Goal: Information Seeking & Learning: Find contact information

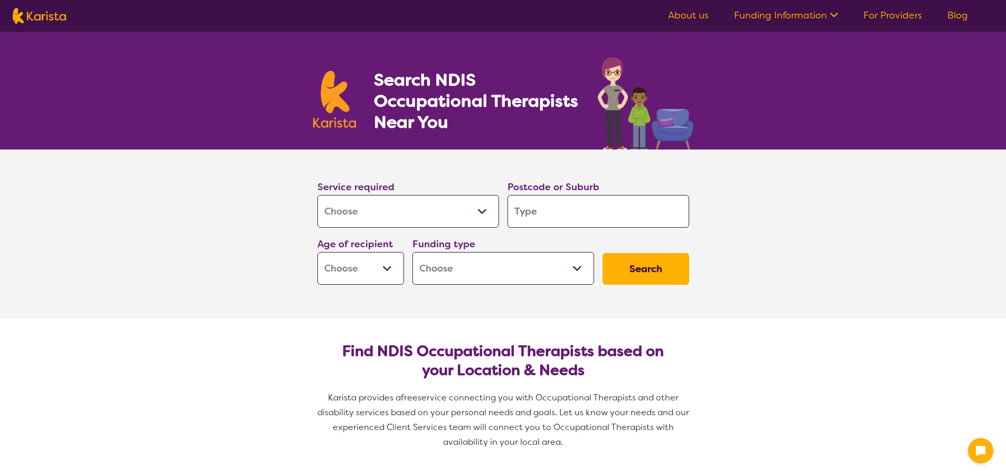
select select "[MEDICAL_DATA]"
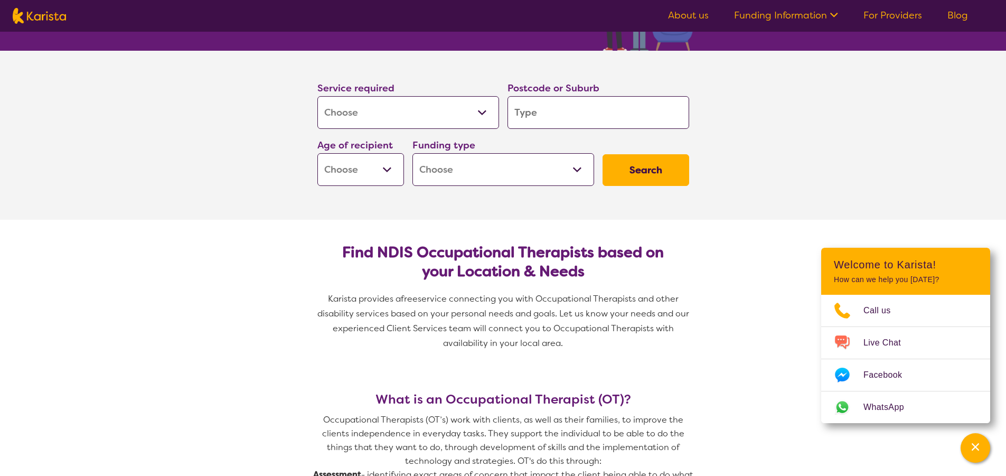
scroll to position [106, 0]
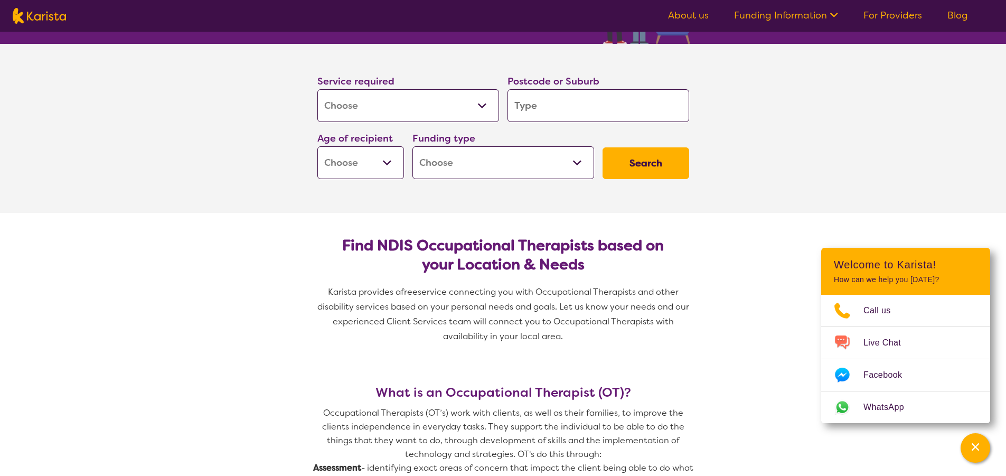
click at [547, 110] on input "search" at bounding box center [599, 105] width 182 height 33
click at [384, 163] on select "Early Childhood - 0 to 9 Child - 10 to 11 Adolescent - 12 to 17 Adult - 18 to 6…" at bounding box center [361, 162] width 87 height 33
select select "AD"
click at [318, 146] on select "Early Childhood - 0 to 9 Child - 10 to 11 Adolescent - 12 to 17 Adult - 18 to 6…" at bounding box center [361, 162] width 87 height 33
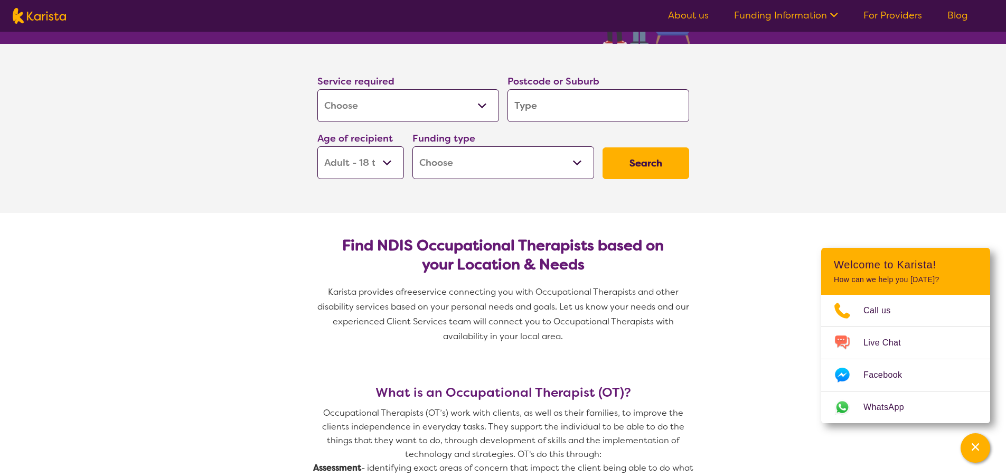
select select "AD"
click at [562, 171] on select "Home Care Package (HCP) National Disability Insurance Scheme (NDIS) I don't know" at bounding box center [504, 162] width 182 height 33
select select "NDIS"
click at [413, 146] on select "Home Care Package (HCP) National Disability Insurance Scheme (NDIS) I don't know" at bounding box center [504, 162] width 182 height 33
select select "NDIS"
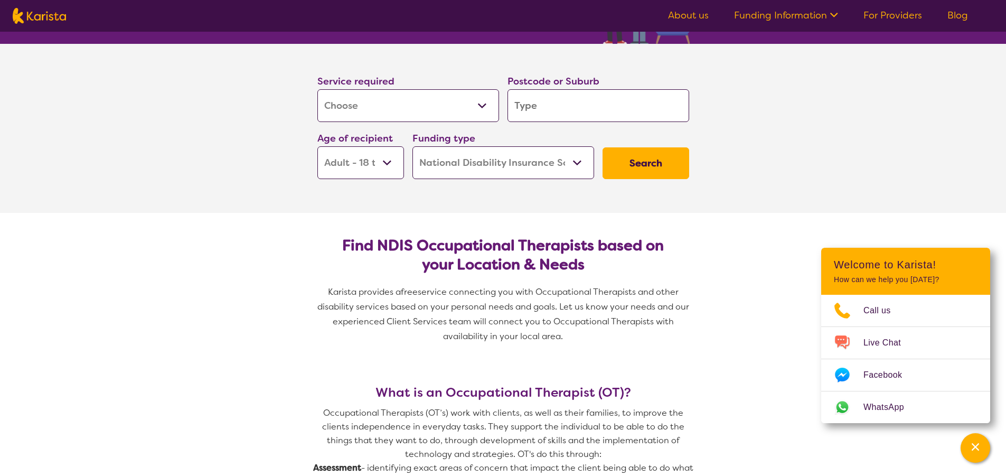
click at [569, 109] on input "search" at bounding box center [599, 105] width 182 height 33
click at [570, 108] on input "search" at bounding box center [599, 105] width 182 height 33
type input "4850"
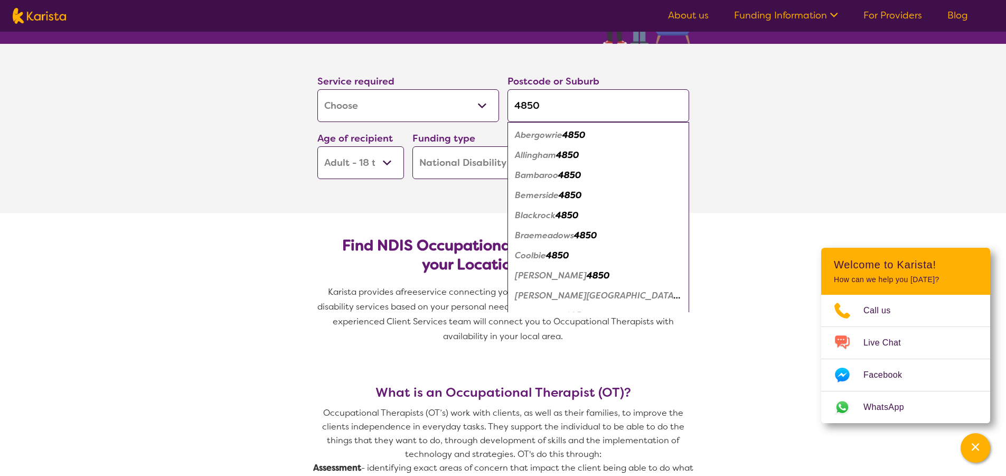
click at [773, 148] on section "Service required Allied Health Assistant Assessment ([MEDICAL_DATA] or [MEDICAL…" at bounding box center [503, 128] width 1006 height 169
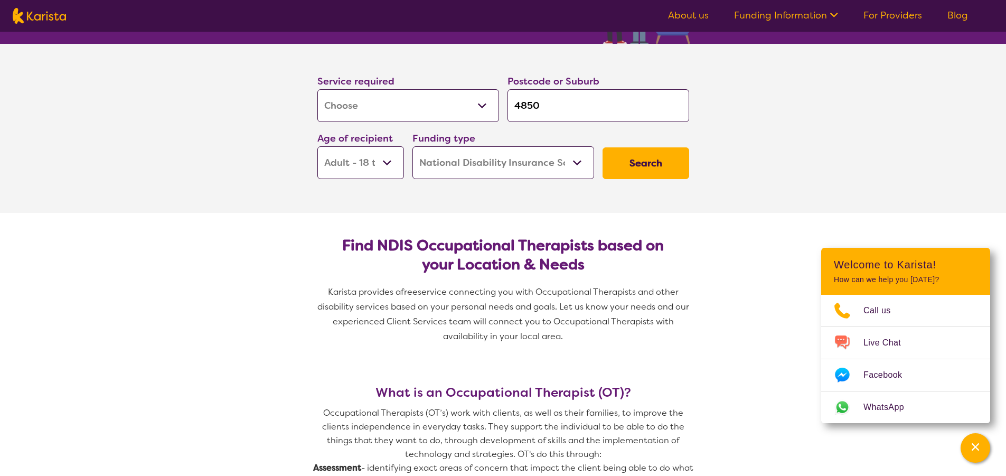
click at [667, 162] on button "Search" at bounding box center [646, 163] width 87 height 32
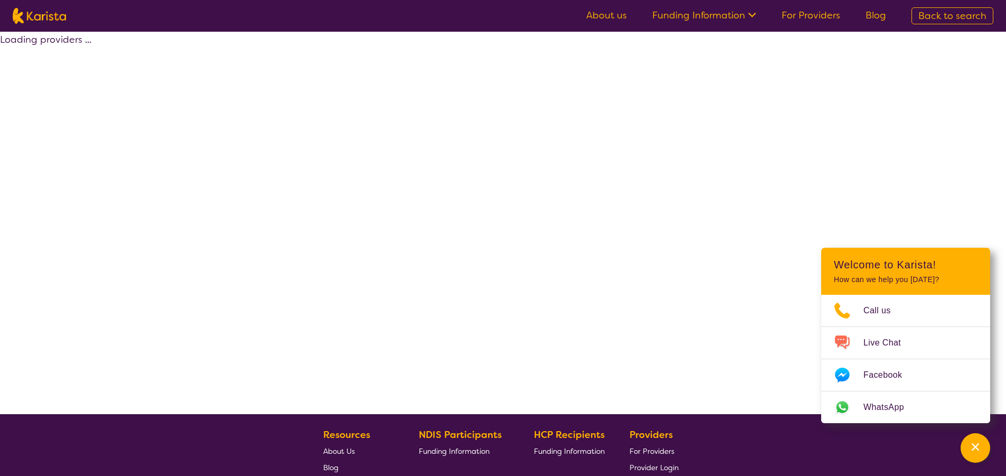
select select "by_score"
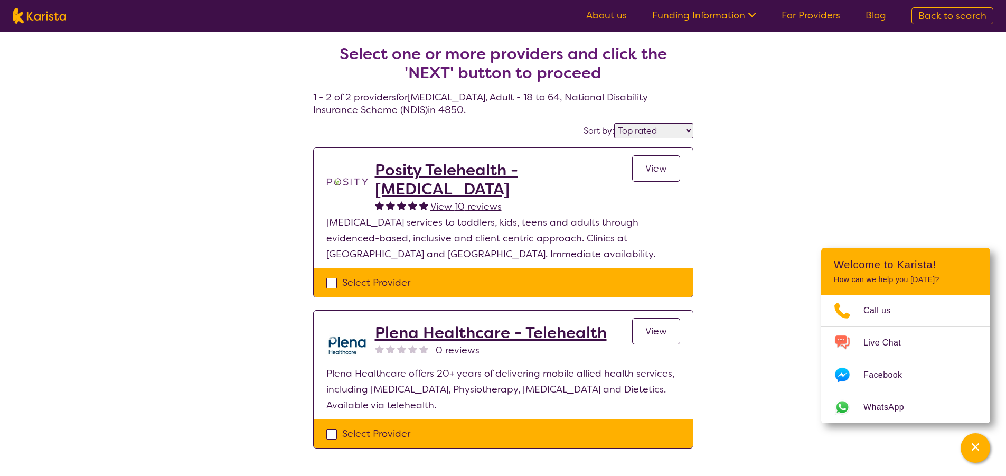
select select "[MEDICAL_DATA]"
select select "AD"
select select "NDIS"
select select "[MEDICAL_DATA]"
select select "AD"
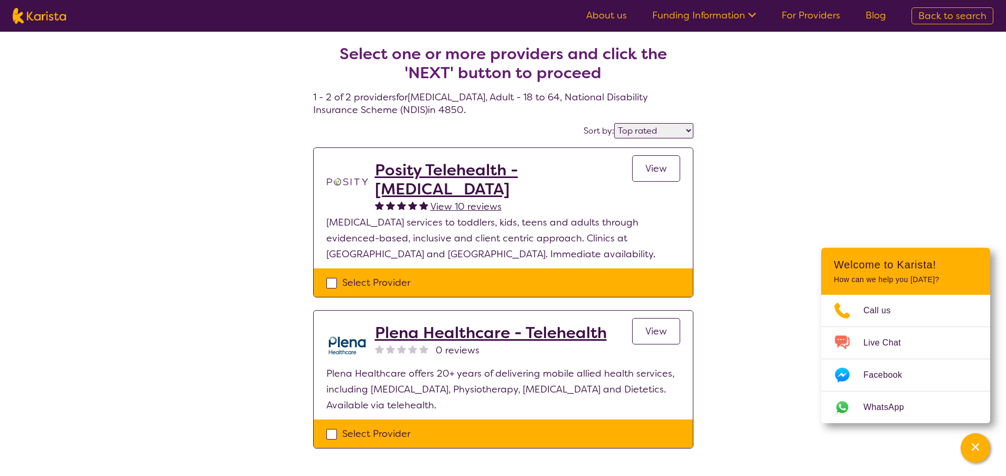
select select "NDIS"
